Goal: Navigation & Orientation: Find specific page/section

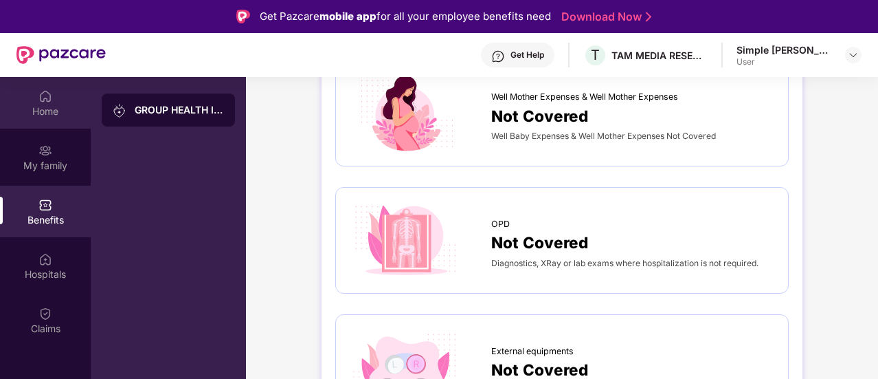
click at [60, 109] on div "Home" at bounding box center [45, 111] width 91 height 14
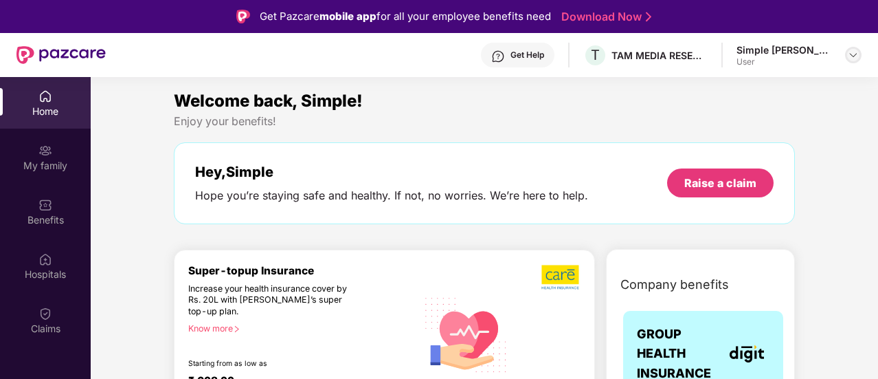
click at [853, 48] on div at bounding box center [853, 55] width 16 height 16
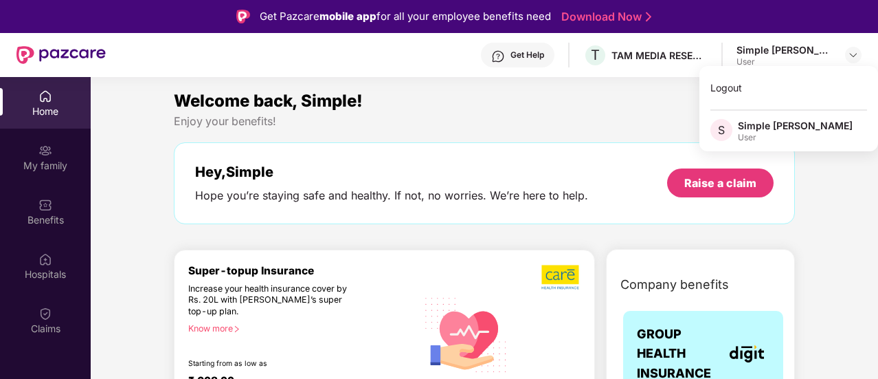
click at [530, 53] on div "Get Help" at bounding box center [528, 54] width 34 height 11
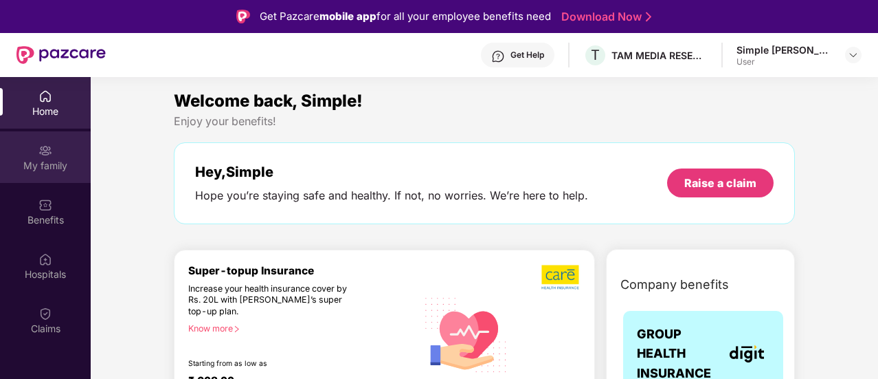
click at [44, 157] on div "My family" at bounding box center [45, 157] width 91 height 52
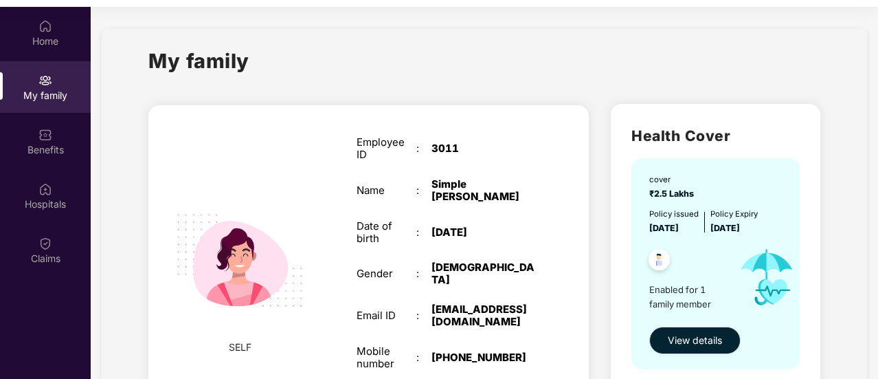
scroll to position [77, 0]
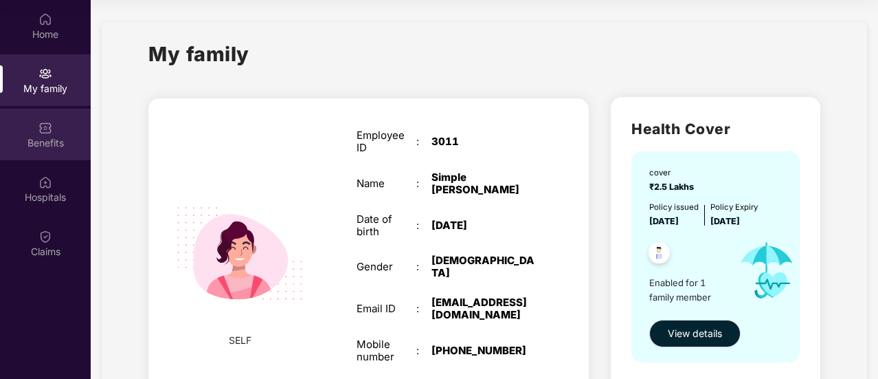
click at [56, 142] on div "Benefits" at bounding box center [45, 143] width 91 height 14
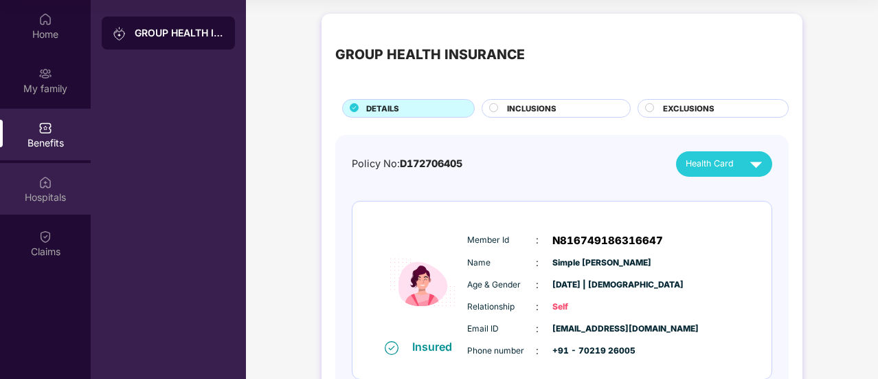
click at [49, 188] on img at bounding box center [45, 182] width 14 height 14
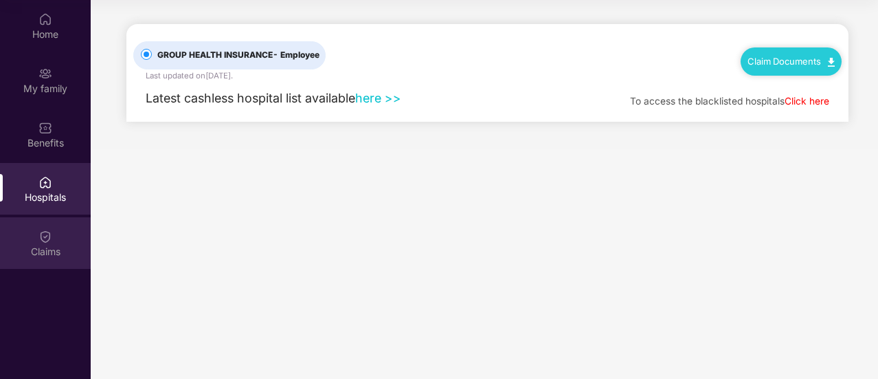
click at [34, 217] on div "Claims" at bounding box center [45, 243] width 91 height 52
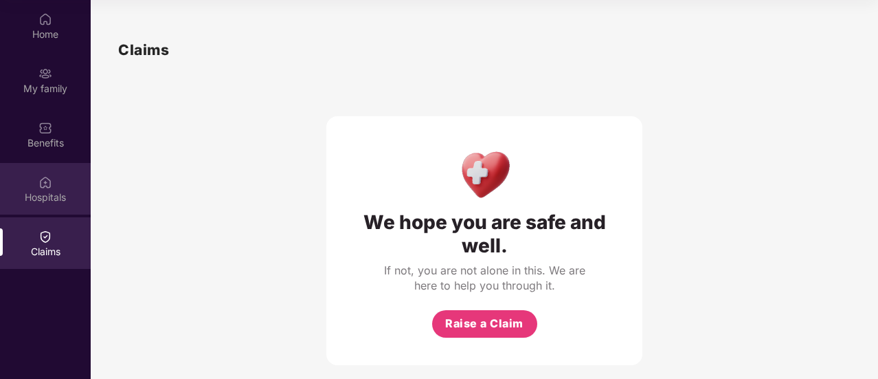
click at [65, 194] on div "Hospitals" at bounding box center [45, 197] width 91 height 14
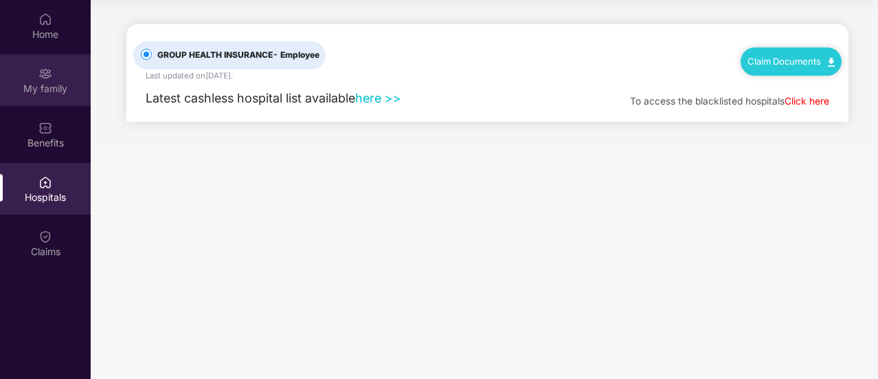
click at [46, 100] on div "My family" at bounding box center [45, 80] width 91 height 52
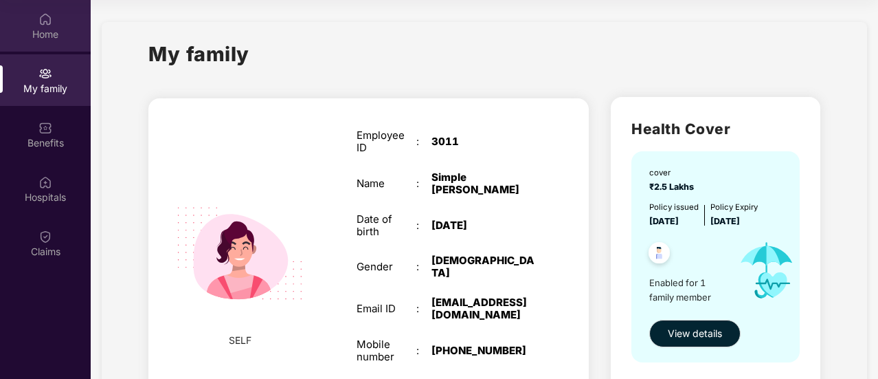
click at [43, 29] on div "Home" at bounding box center [45, 34] width 91 height 14
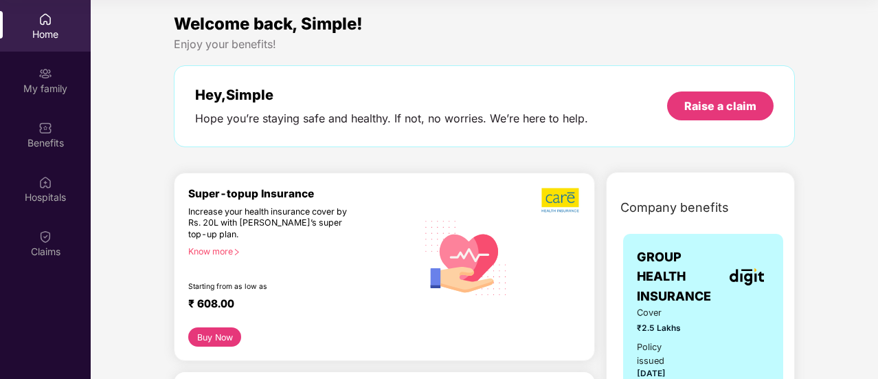
scroll to position [0, 0]
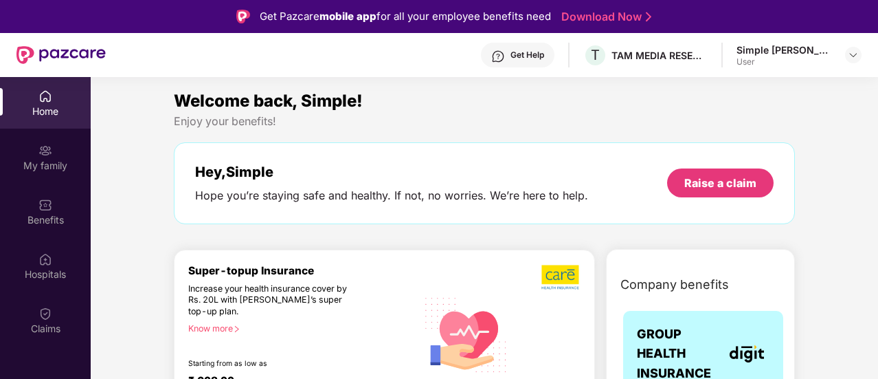
click at [846, 60] on div at bounding box center [853, 55] width 16 height 16
click at [853, 56] on img at bounding box center [853, 54] width 11 height 11
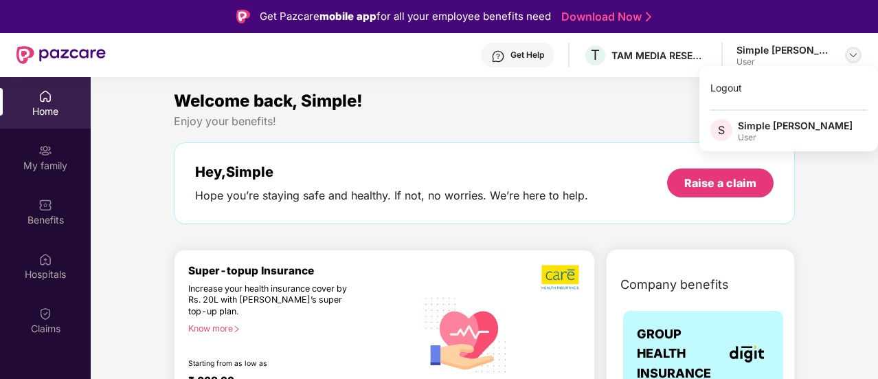
click at [853, 56] on img at bounding box center [853, 54] width 11 height 11
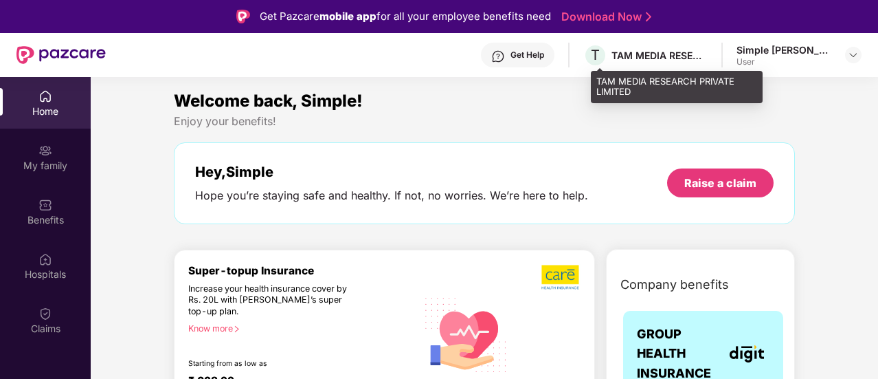
click at [666, 47] on div "T TAM MEDIA RESEARCH PRIVATE LIMITED" at bounding box center [645, 55] width 124 height 24
click at [682, 57] on div "TAM MEDIA RESEARCH PRIVATE LIMITED" at bounding box center [660, 55] width 96 height 13
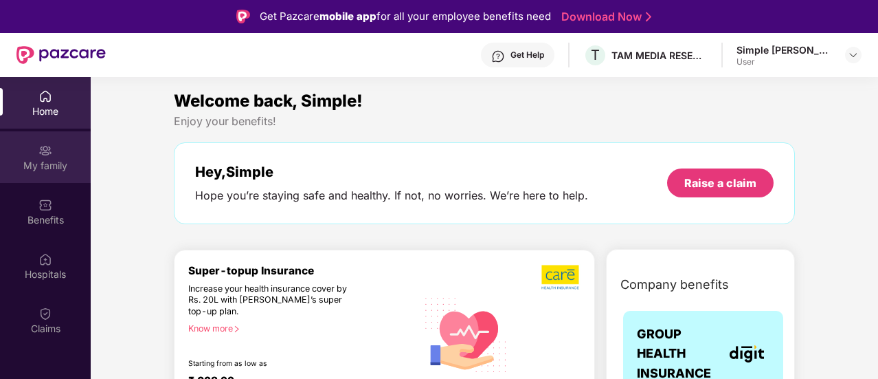
click at [63, 161] on div "My family" at bounding box center [45, 166] width 91 height 14
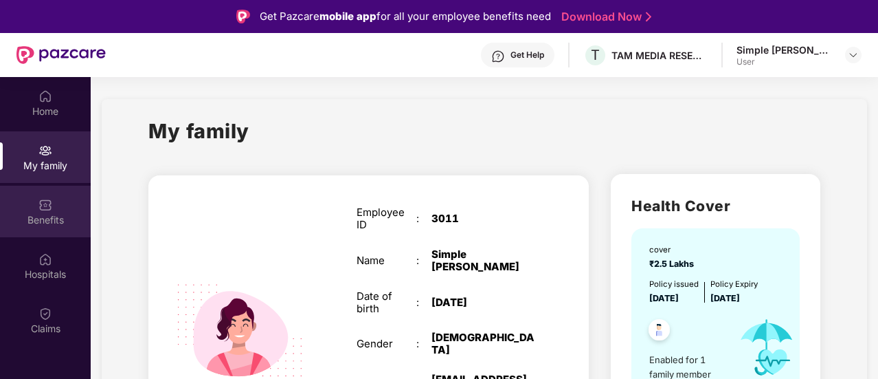
click at [48, 216] on div "Benefits" at bounding box center [45, 220] width 91 height 14
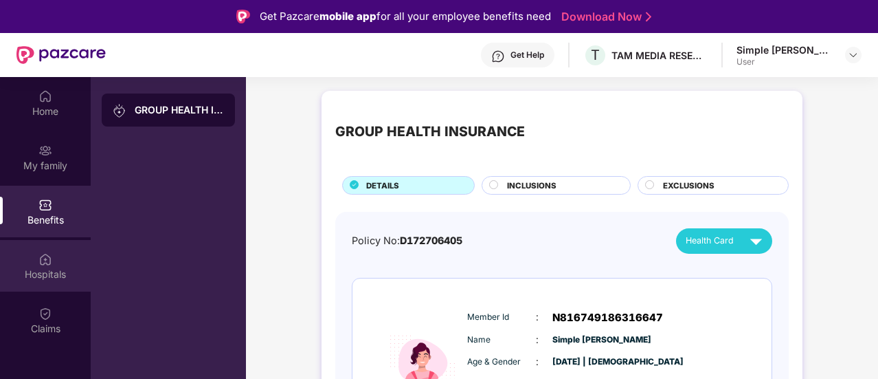
click at [25, 246] on div "Hospitals" at bounding box center [45, 266] width 91 height 52
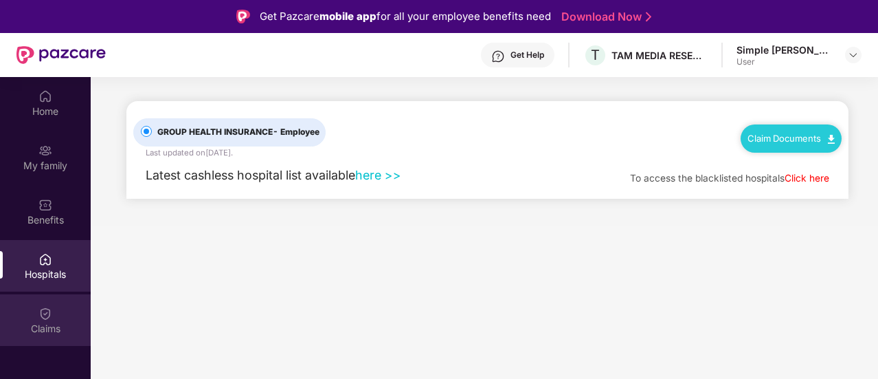
click at [29, 294] on div "Claims" at bounding box center [45, 320] width 91 height 52
